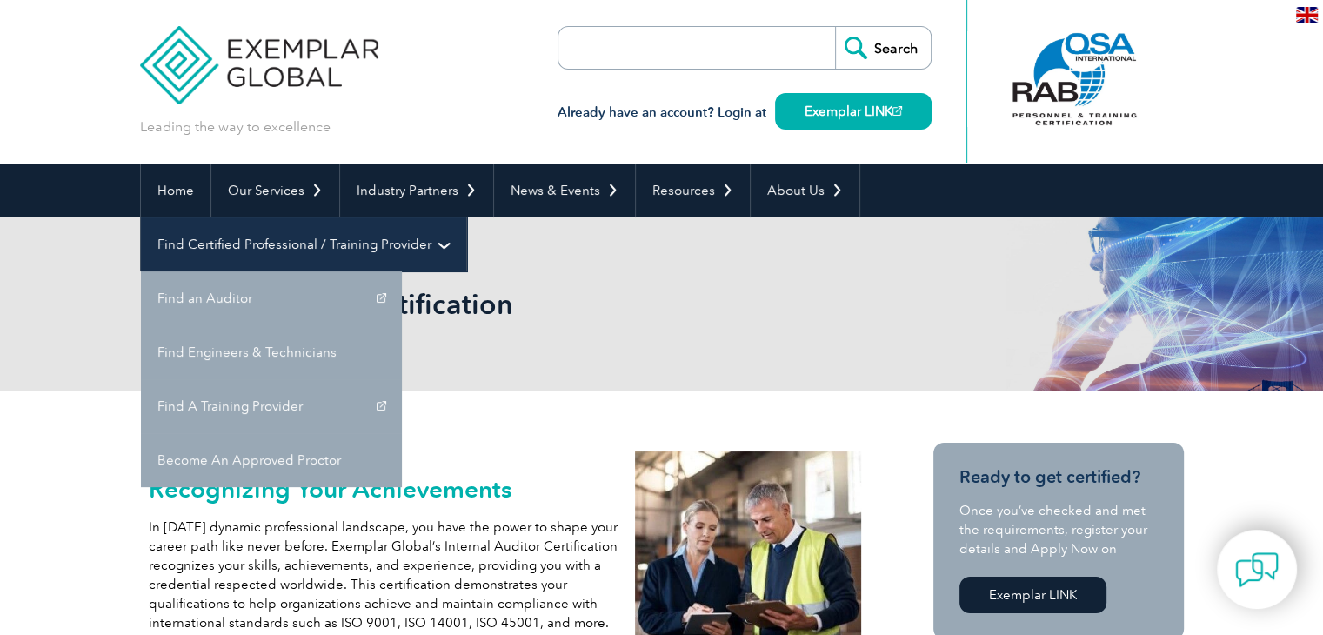
click at [466, 218] on link "Find Certified Professional / Training Provider" at bounding box center [303, 245] width 325 height 54
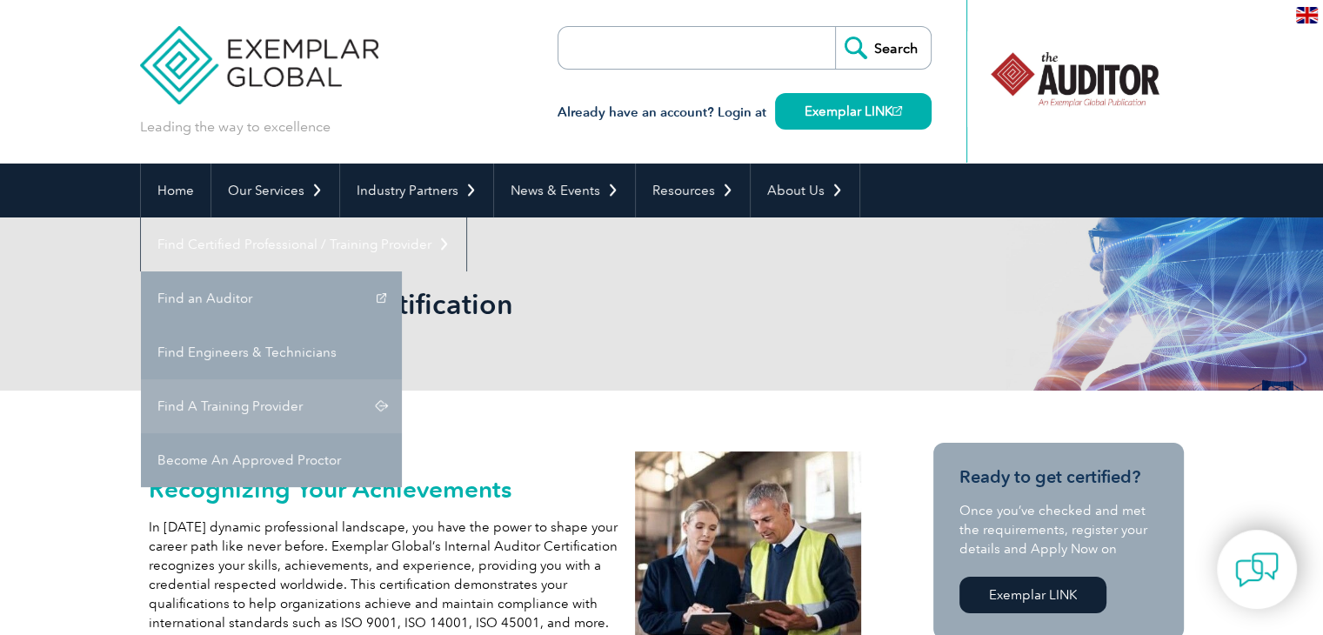
click at [402, 379] on link "Find A Training Provider" at bounding box center [271, 406] width 261 height 54
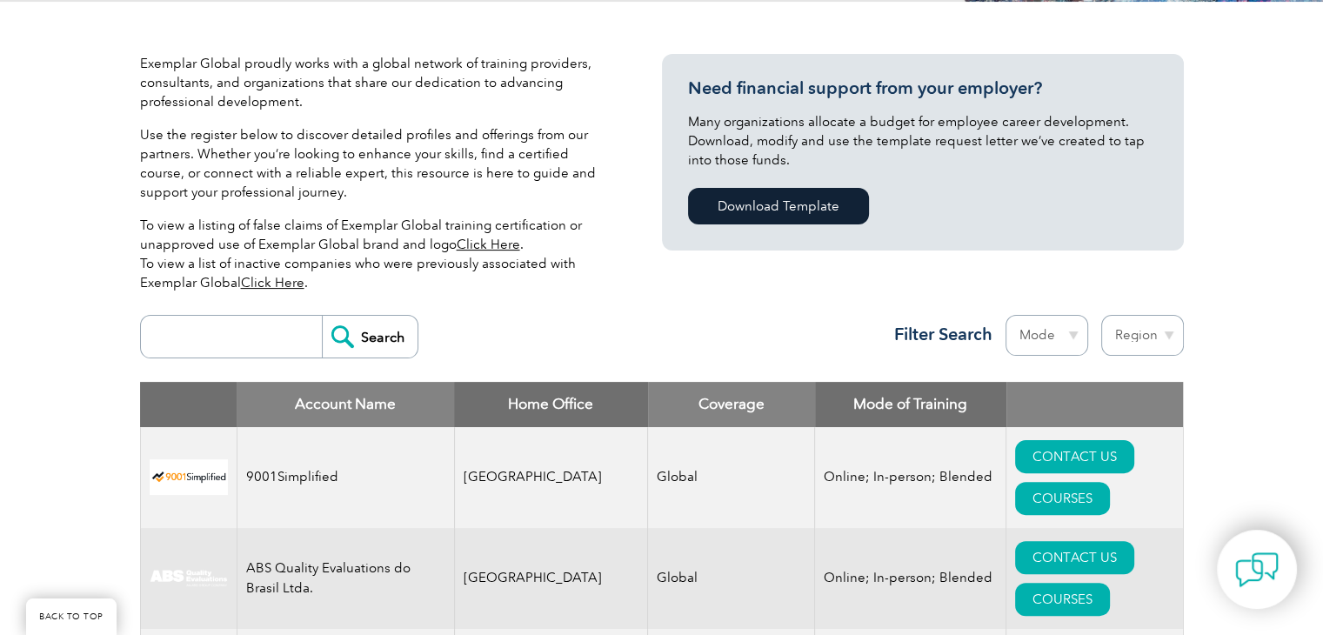
scroll to position [385, 0]
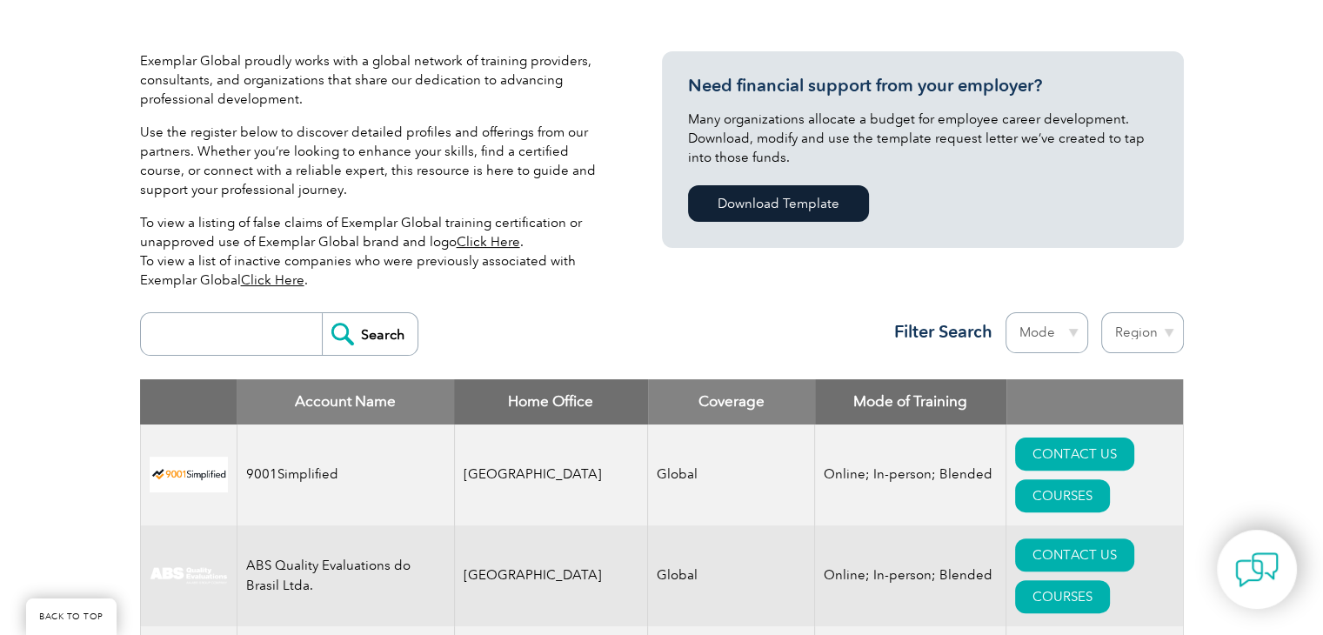
click at [1146, 312] on select "Region Australia Bahrain Bangladesh Brazil Canada Colombia Dominican Republic E…" at bounding box center [1143, 332] width 83 height 41
select select "[GEOGRAPHIC_DATA]"
click at [1102, 312] on select "Region Australia Bahrain Bangladesh Brazil Canada Colombia Dominican Republic E…" at bounding box center [1143, 332] width 83 height 41
click at [1059, 312] on select "Mode Online In-person Blended" at bounding box center [1047, 332] width 83 height 41
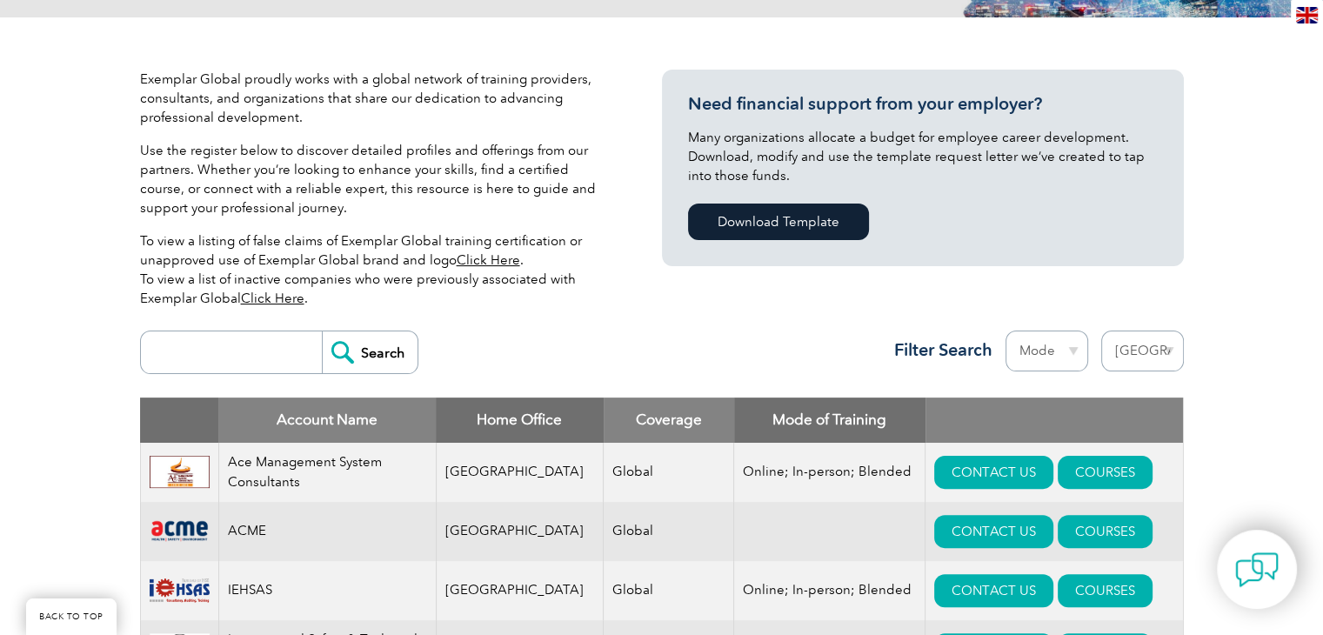
scroll to position [240, 0]
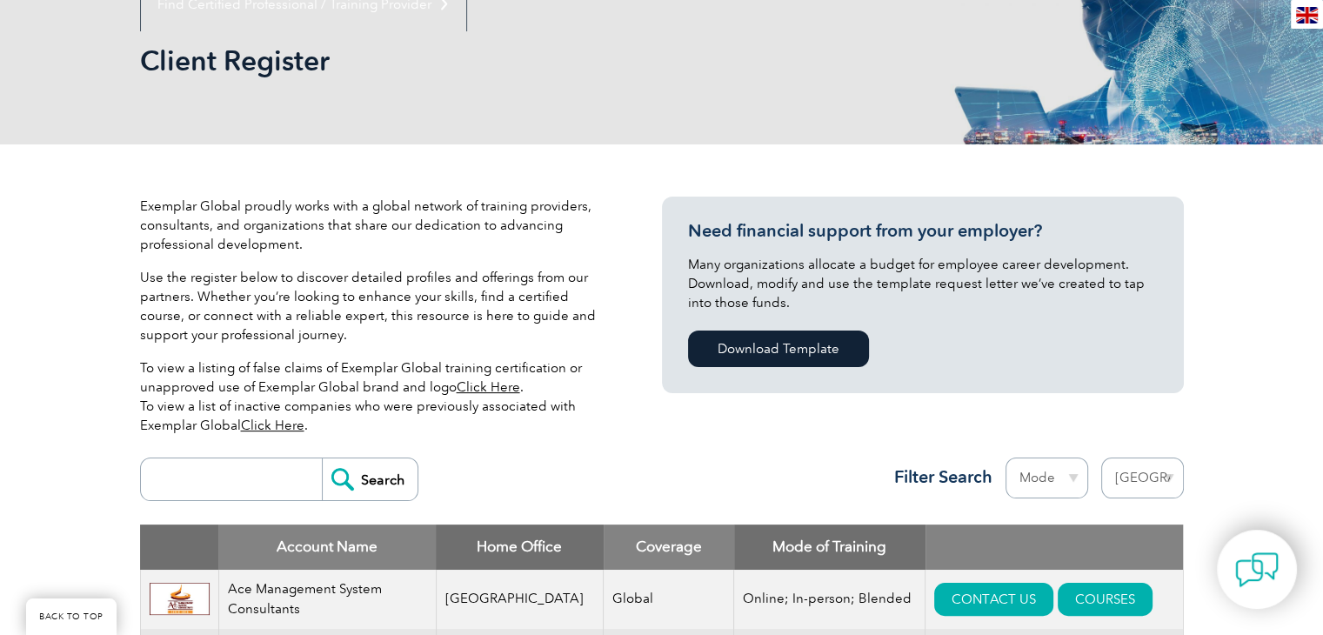
click at [1128, 494] on select "Region Australia Bahrain Bangladesh Brazil Canada Colombia Dominican Republic E…" at bounding box center [1143, 478] width 83 height 41
select select "[GEOGRAPHIC_DATA]"
click at [1102, 458] on select "Region Australia Bahrain Bangladesh Brazil Canada Colombia Dominican Republic E…" at bounding box center [1143, 478] width 83 height 41
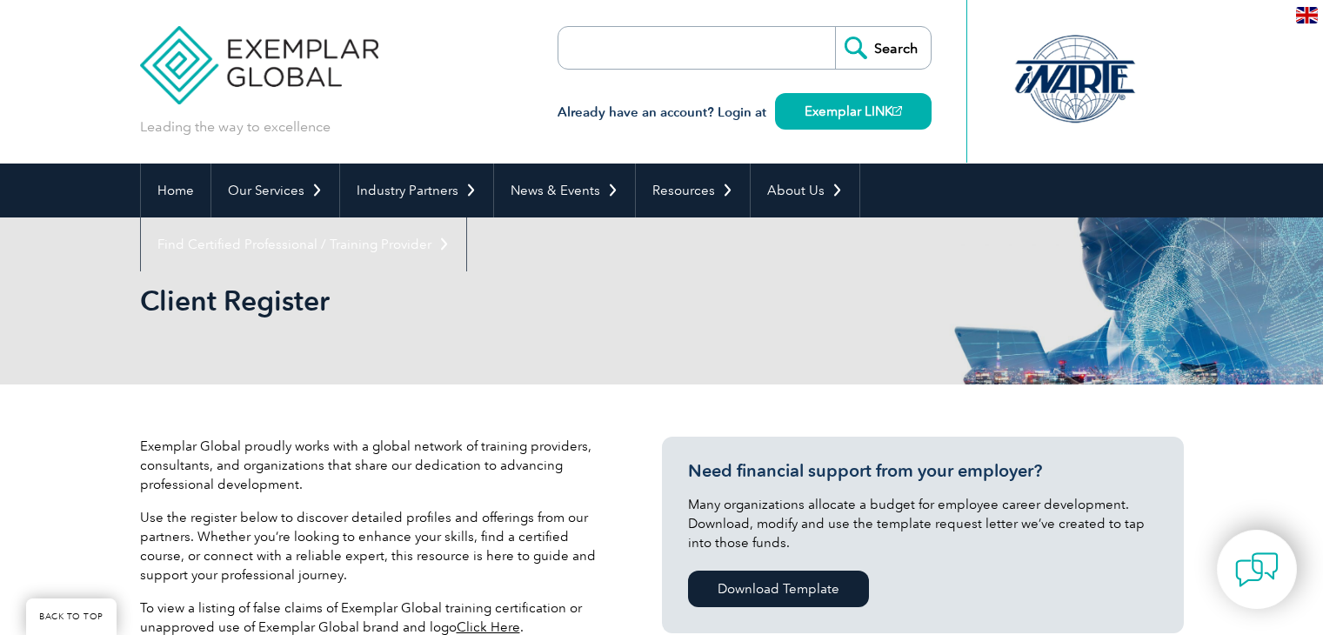
select select "[GEOGRAPHIC_DATA]"
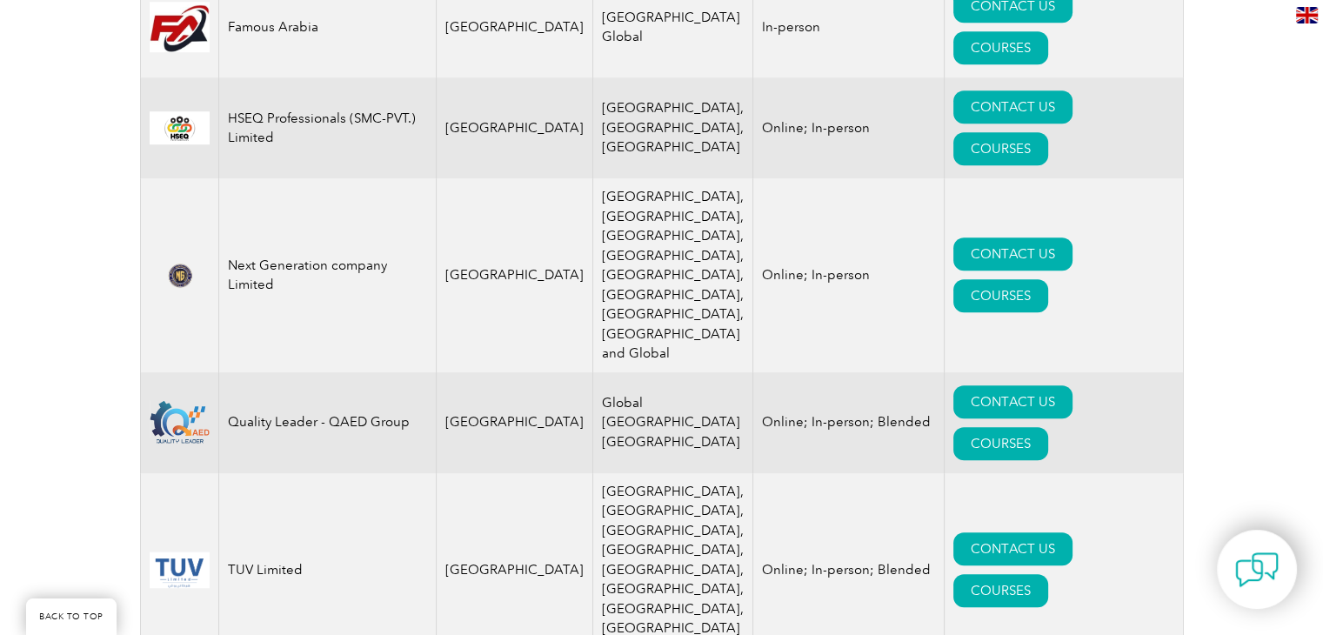
scroll to position [1088, 0]
